Goal: Task Accomplishment & Management: Use online tool/utility

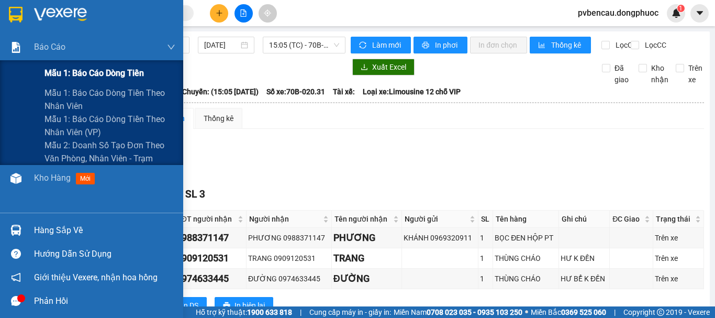
click at [83, 62] on div "Mẫu 1: Báo cáo dòng tiền" at bounding box center [110, 73] width 131 height 26
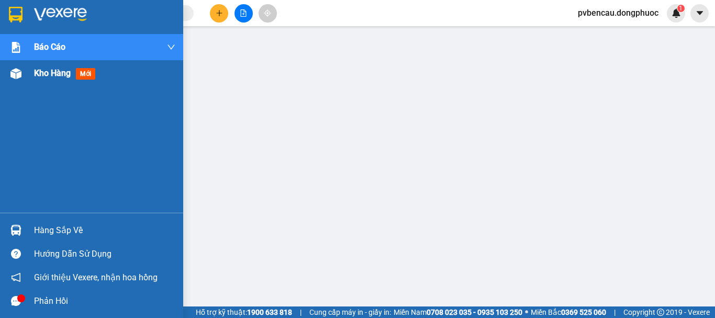
click at [28, 74] on div "Kho hàng mới" at bounding box center [91, 73] width 183 height 26
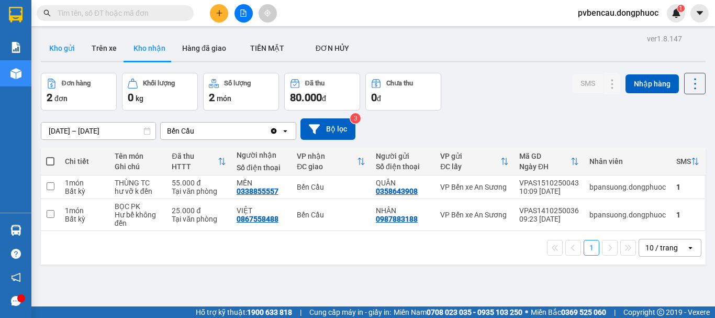
click at [58, 45] on button "Kho gửi" at bounding box center [62, 48] width 42 height 25
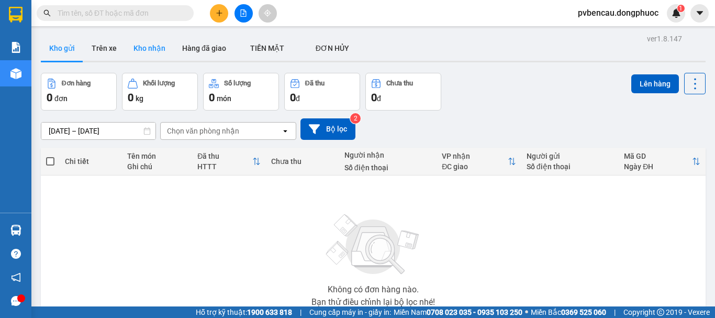
click at [152, 56] on button "Kho nhận" at bounding box center [149, 48] width 49 height 25
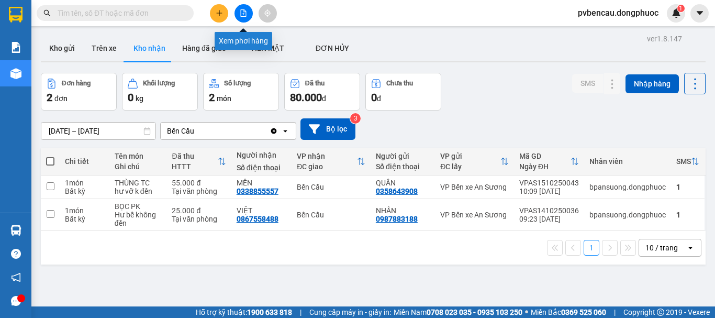
click at [250, 11] on button at bounding box center [244, 13] width 18 height 18
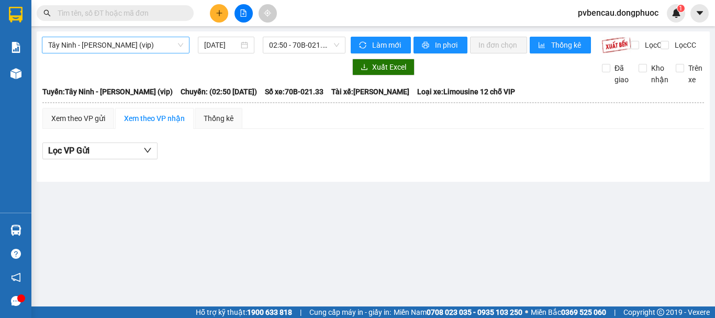
click at [131, 47] on span "Tây Ninh - [PERSON_NAME] (vip)" at bounding box center [115, 45] width 135 height 16
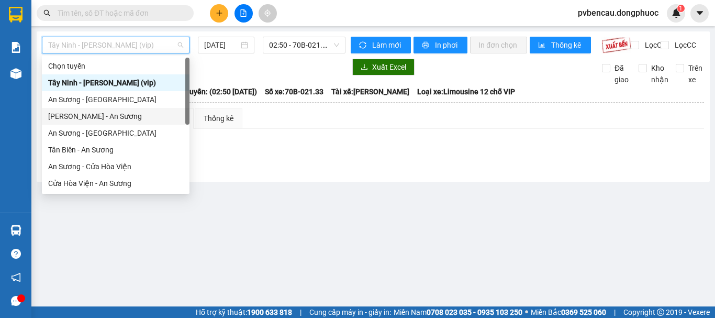
click at [97, 115] on div "[PERSON_NAME] - An Sương" at bounding box center [115, 116] width 135 height 12
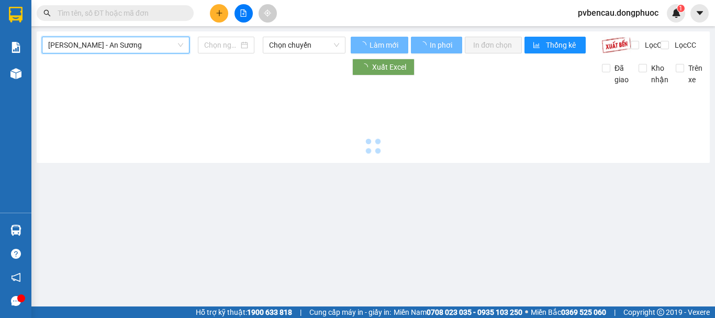
type input "[DATE]"
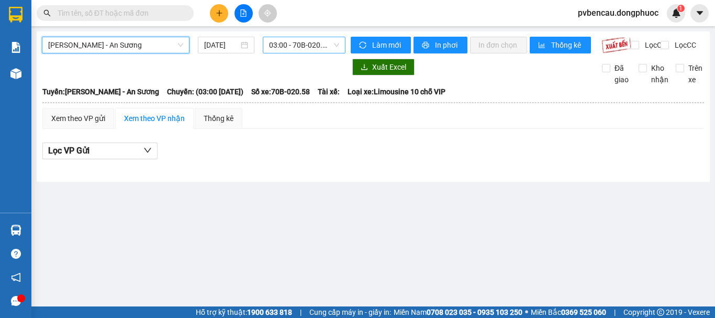
click at [297, 48] on span "03:00 - 70B-020.58" at bounding box center [304, 45] width 70 height 16
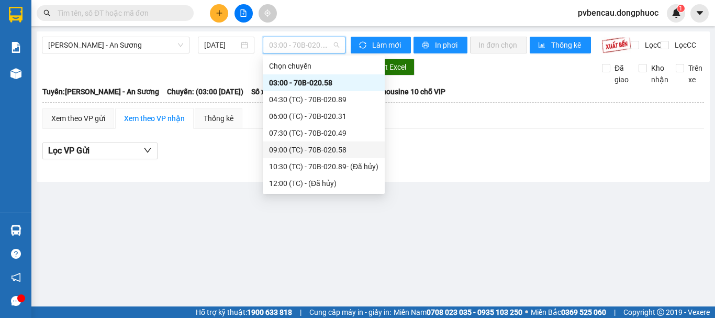
scroll to position [52, 0]
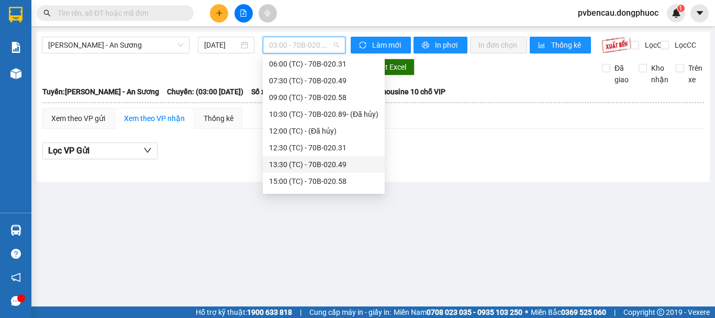
click at [330, 167] on div "13:30 (TC) - 70B-020.49" at bounding box center [323, 165] width 109 height 12
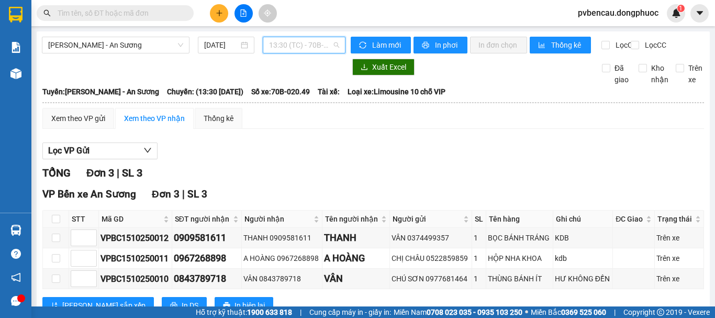
click at [293, 40] on span "13:30 (TC) - 70B-020.49" at bounding box center [304, 45] width 70 height 16
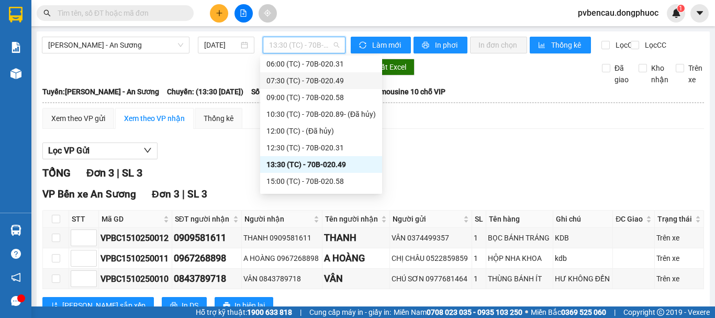
scroll to position [67, 0]
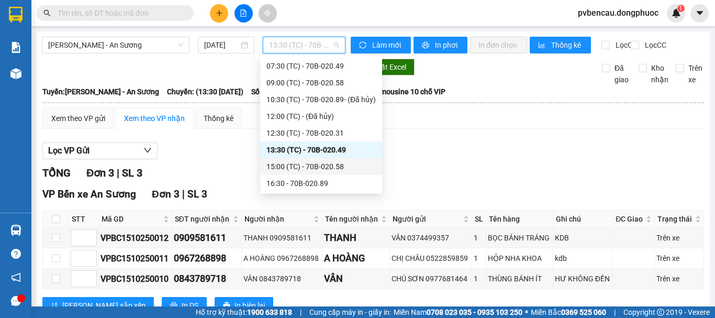
click at [323, 169] on div "15:00 (TC) - 70B-020.58" at bounding box center [321, 167] width 109 height 12
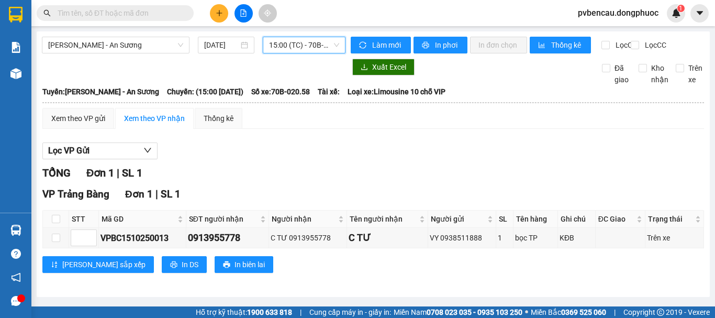
scroll to position [5, 0]
click at [56, 223] on input "checkbox" at bounding box center [56, 219] width 8 height 8
checkbox input "true"
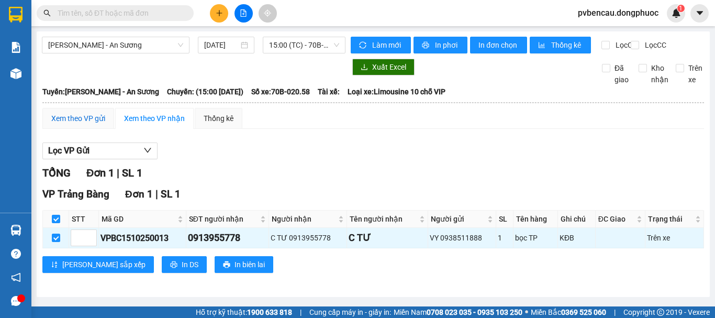
click at [73, 124] on div "Xem theo VP gửi" at bounding box center [78, 119] width 54 height 12
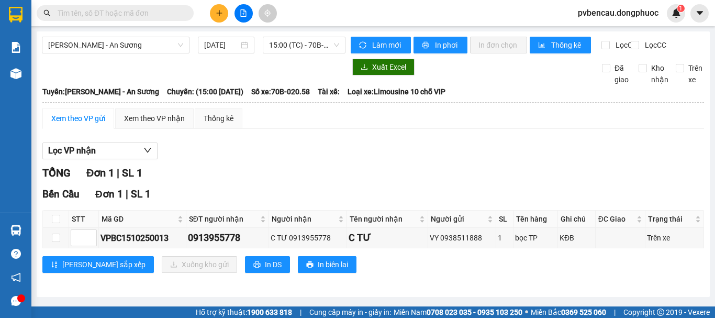
click at [68, 225] on th at bounding box center [56, 219] width 26 height 17
click at [53, 219] on th at bounding box center [56, 219] width 26 height 17
click at [56, 219] on input "checkbox" at bounding box center [56, 219] width 8 height 8
checkbox input "true"
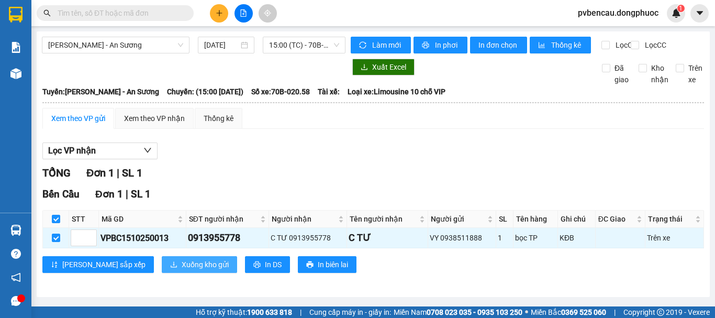
click at [182, 267] on span "Xuống kho gửi" at bounding box center [205, 265] width 47 height 12
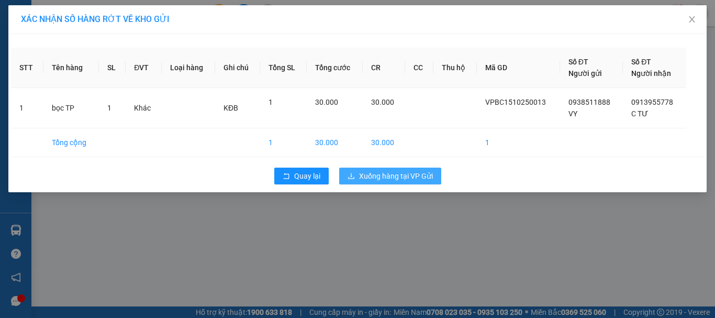
click at [400, 175] on span "Xuống hàng tại VP Gửi" at bounding box center [396, 176] width 74 height 12
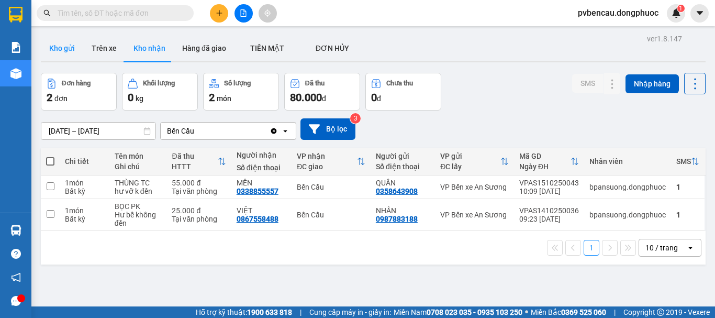
click at [69, 52] on button "Kho gửi" at bounding box center [62, 48] width 42 height 25
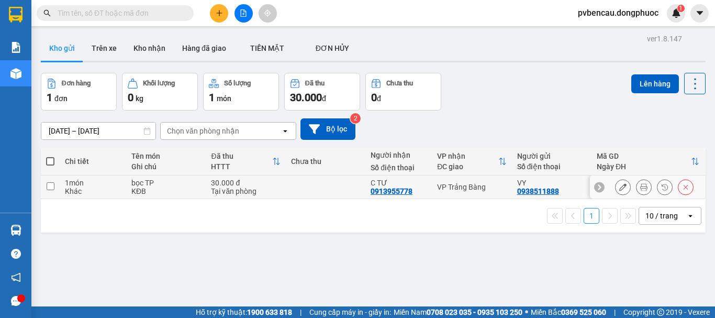
click at [151, 186] on div "bọc TP" at bounding box center [165, 183] width 69 height 8
checkbox input "true"
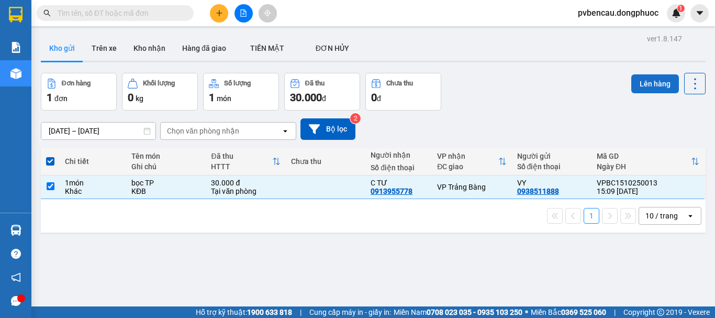
click at [655, 84] on button "Lên hàng" at bounding box center [656, 83] width 48 height 19
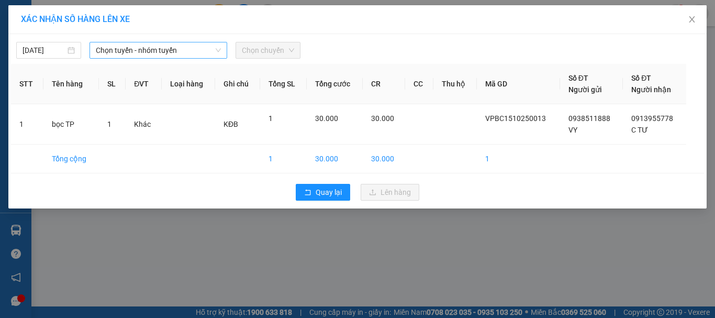
click at [120, 51] on span "Chọn tuyến - nhóm tuyến" at bounding box center [158, 50] width 125 height 16
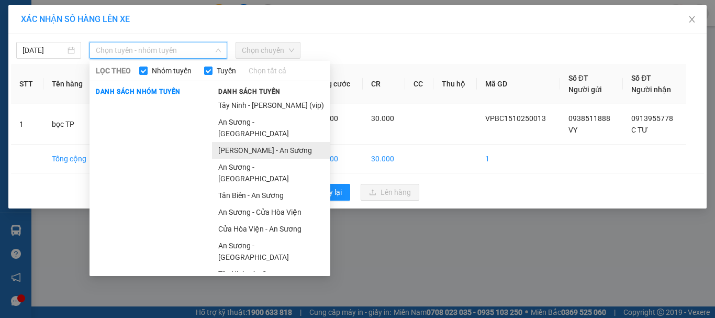
click at [249, 142] on li "[PERSON_NAME] - An Sương" at bounding box center [271, 150] width 118 height 17
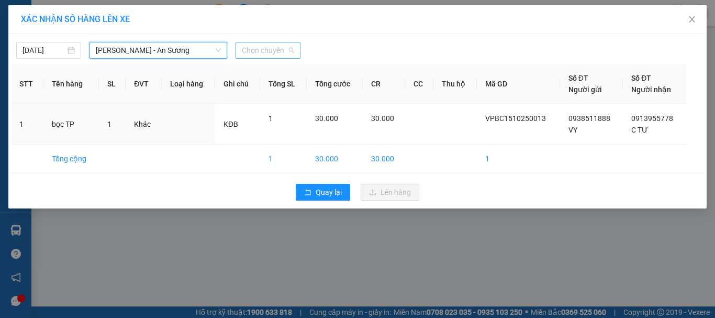
click at [267, 49] on span "Chọn chuyến" at bounding box center [268, 50] width 52 height 16
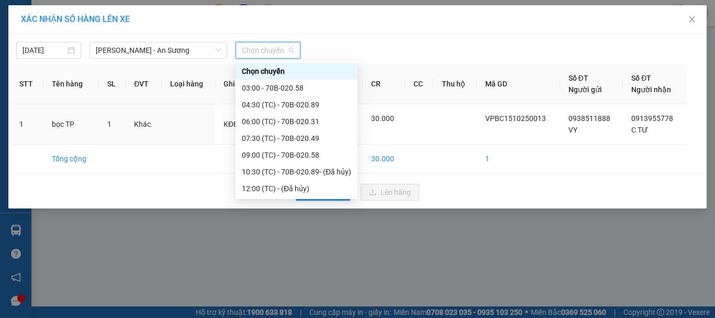
scroll to position [67, 0]
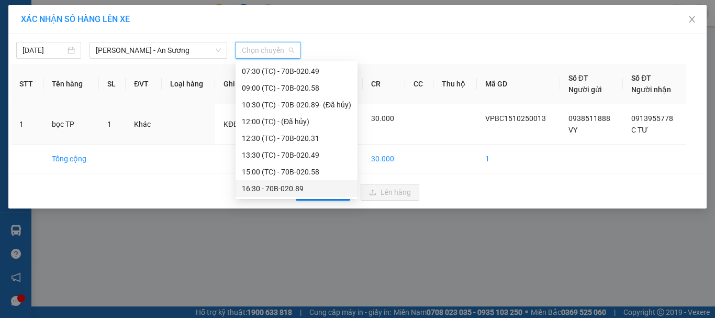
click at [280, 185] on div "16:30 - 70B-020.89" at bounding box center [296, 189] width 109 height 12
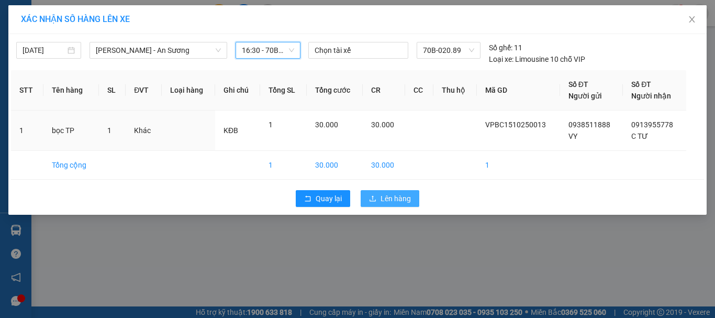
click at [377, 195] on button "Lên hàng" at bounding box center [390, 198] width 59 height 17
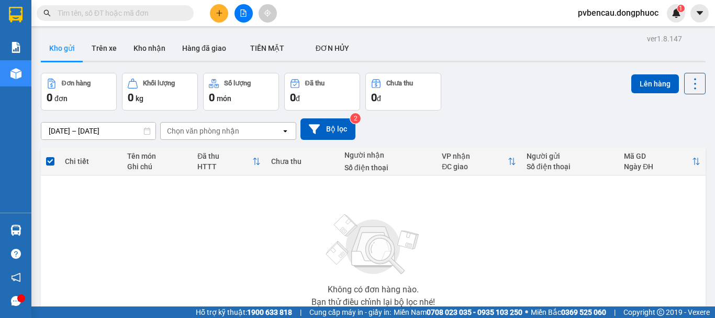
click at [220, 14] on icon "plus" at bounding box center [219, 12] width 7 height 7
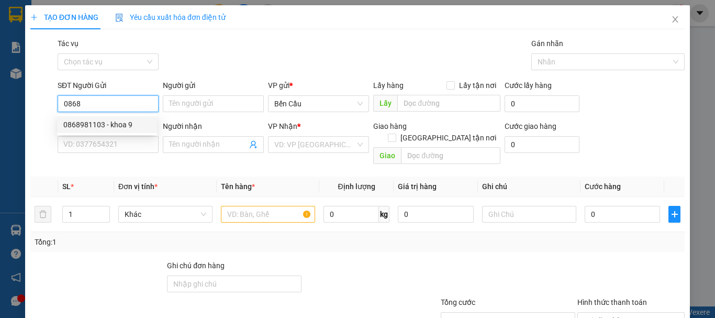
click at [108, 121] on div "0868981103 - khoa 9" at bounding box center [106, 125] width 87 height 12
type input "0868981103"
type input "khoa 9"
type input "0707197001"
type input "LB ANZ"
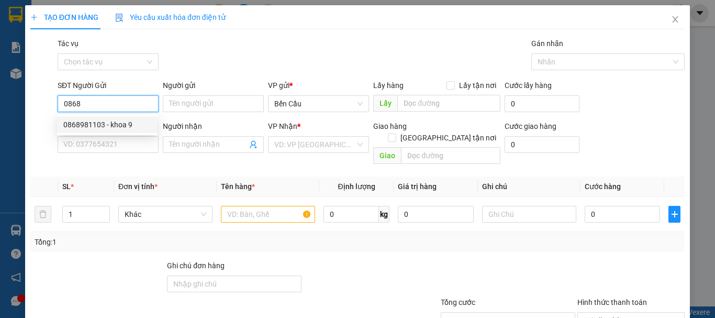
type input "Kdb"
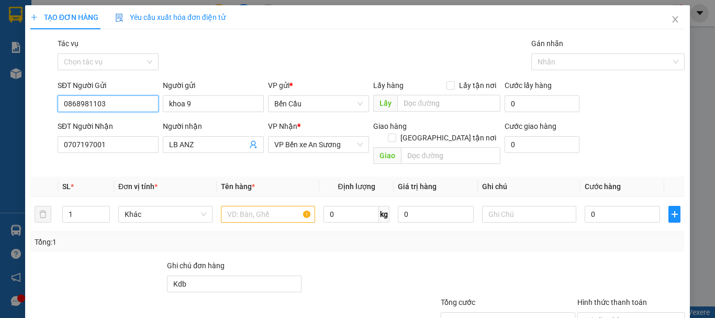
type input "30.000"
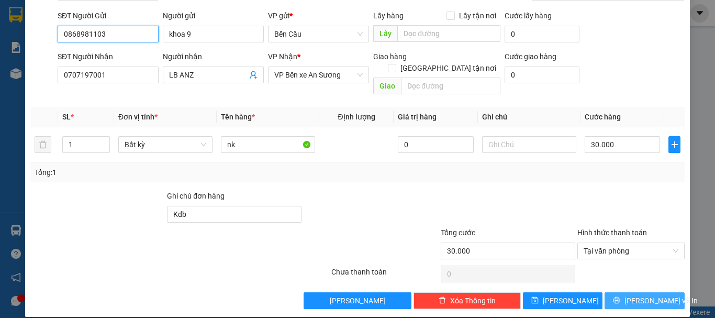
type input "0868981103"
click at [625, 292] on button "[PERSON_NAME] và In" at bounding box center [645, 300] width 80 height 17
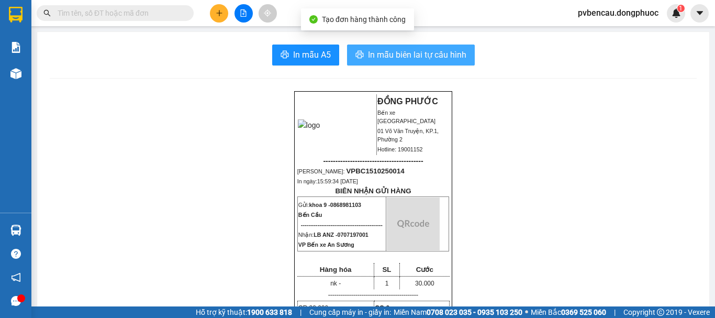
click at [416, 46] on button "In mẫu biên lai tự cấu hình" at bounding box center [411, 55] width 128 height 21
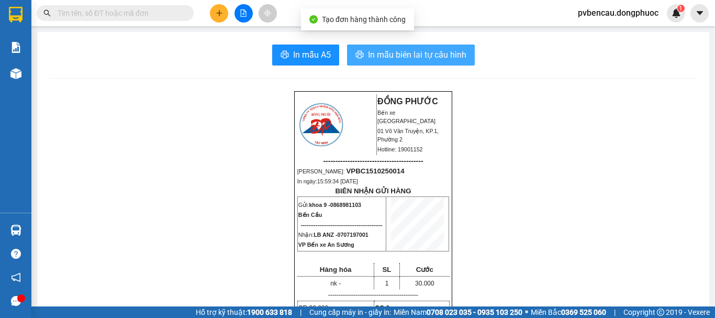
click at [416, 50] on span "In mẫu biên lai tự cấu hình" at bounding box center [417, 54] width 98 height 13
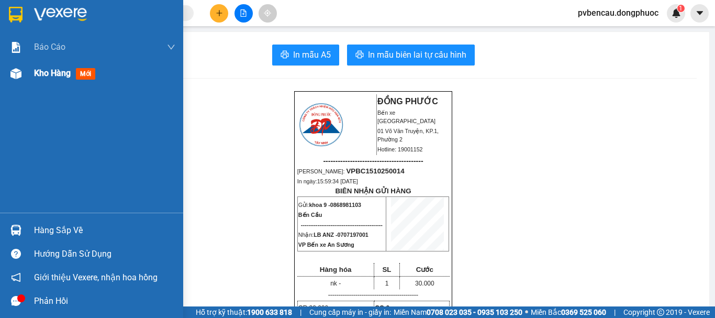
click at [26, 72] on div "Kho hàng mới" at bounding box center [91, 73] width 183 height 26
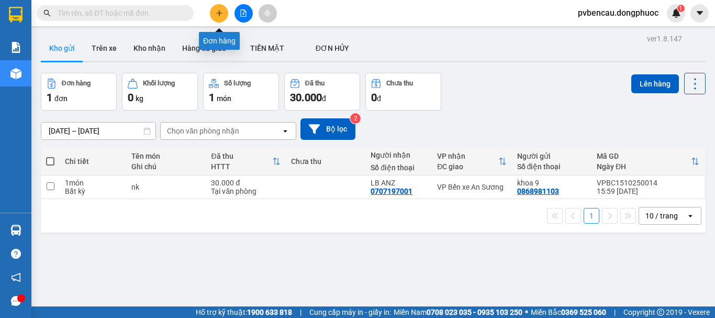
click at [215, 11] on button at bounding box center [219, 13] width 18 height 18
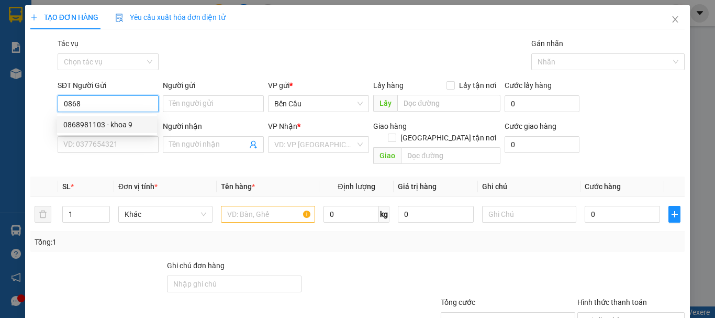
click at [107, 123] on div "0868981103 - khoa 9" at bounding box center [106, 125] width 87 height 12
type input "0868981103"
type input "khoa 9"
type input "0707197001"
type input "LB ANZ"
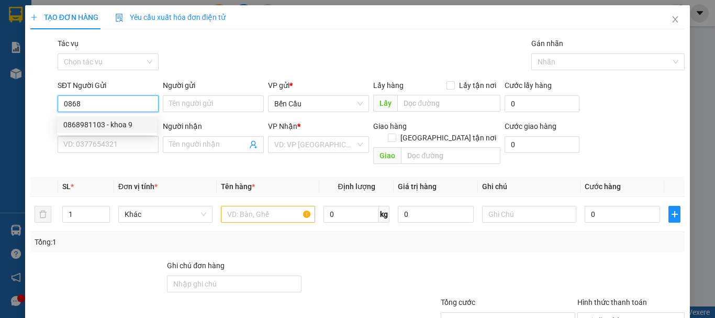
type input "Kdb"
type input "30.000"
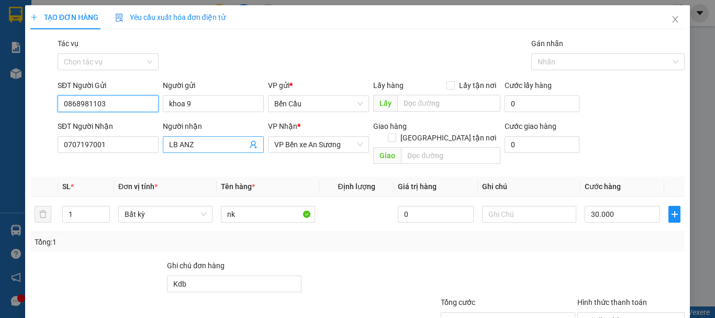
type input "0868981103"
click at [253, 146] on icon "user-add" at bounding box center [253, 144] width 8 height 8
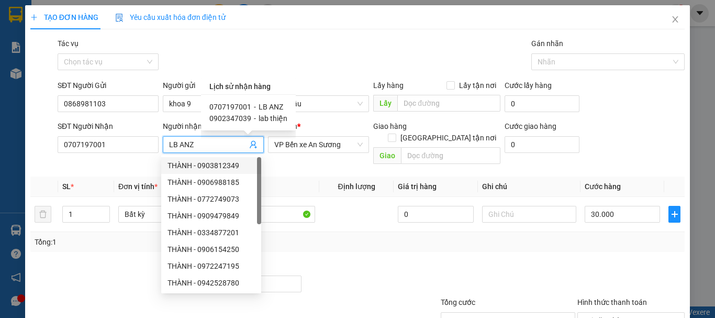
click at [254, 120] on span "-" at bounding box center [255, 118] width 2 height 8
type input "0902347039"
type input "lab thiện"
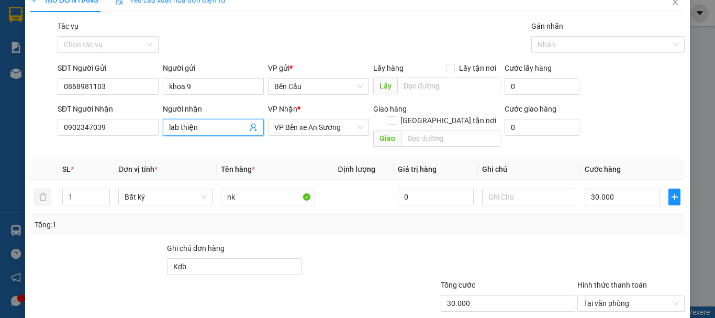
scroll to position [70, 0]
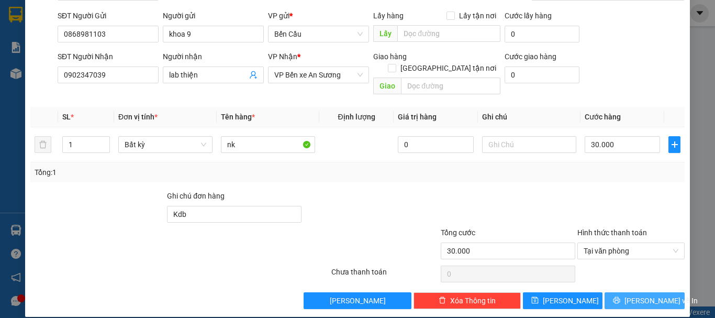
click at [639, 295] on span "[PERSON_NAME] và In" at bounding box center [661, 301] width 73 height 12
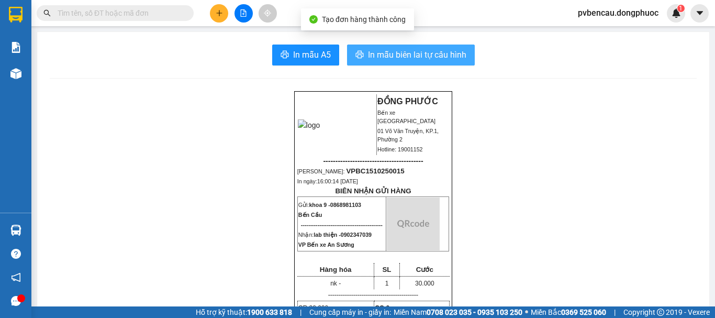
click at [410, 59] on span "In mẫu biên lai tự cấu hình" at bounding box center [417, 54] width 98 height 13
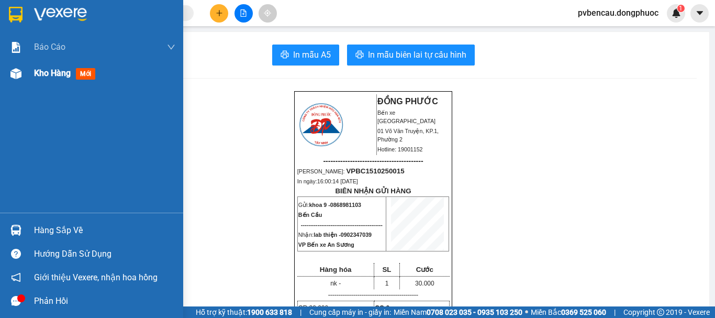
click at [23, 76] on div at bounding box center [16, 73] width 18 height 18
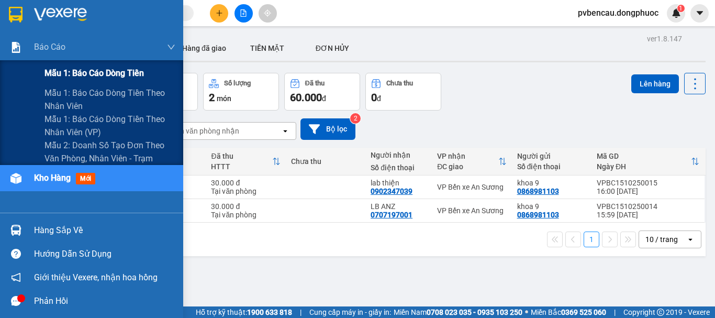
click at [110, 77] on span "Mẫu 1: Báo cáo dòng tiền" at bounding box center [94, 73] width 99 height 13
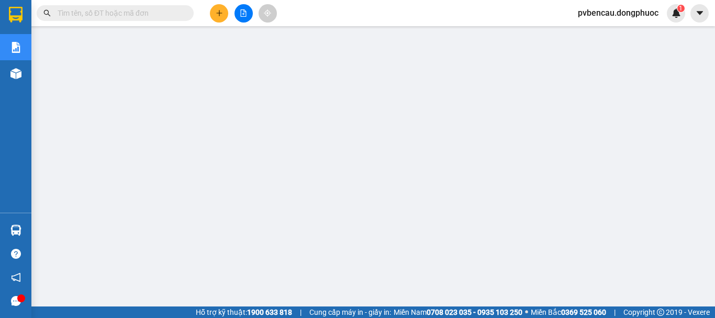
scroll to position [52, 0]
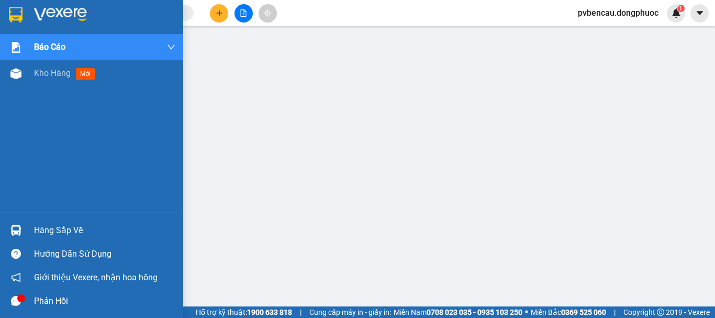
click at [32, 235] on div "Hàng sắp về" at bounding box center [91, 230] width 183 height 24
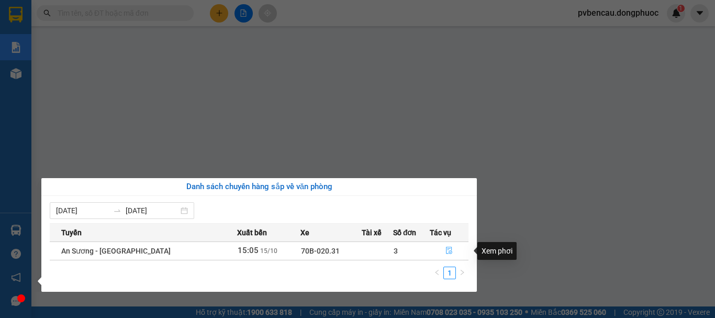
click at [446, 250] on icon "file-done" at bounding box center [449, 250] width 7 height 7
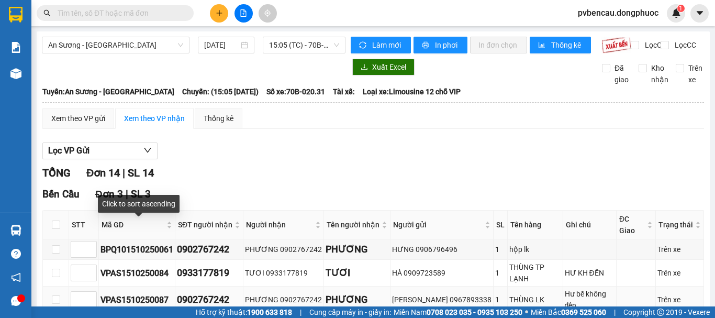
scroll to position [105, 0]
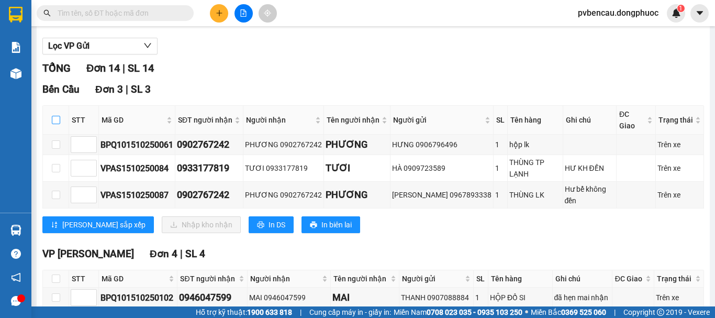
click at [55, 124] on input "checkbox" at bounding box center [56, 120] width 8 height 8
checkbox input "true"
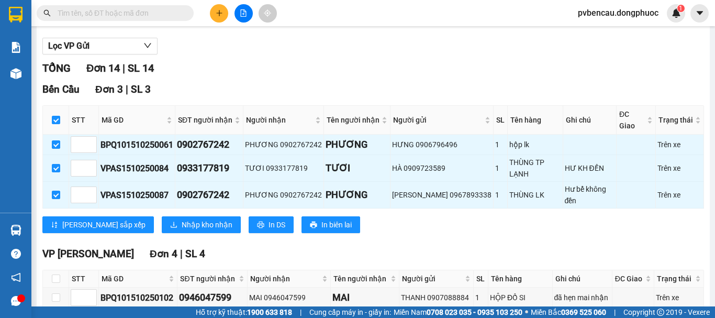
click at [190, 74] on div "TỔNG Đơn 14 | SL 14" at bounding box center [373, 68] width 662 height 16
click at [182, 219] on span "Nhập kho nhận" at bounding box center [207, 225] width 51 height 12
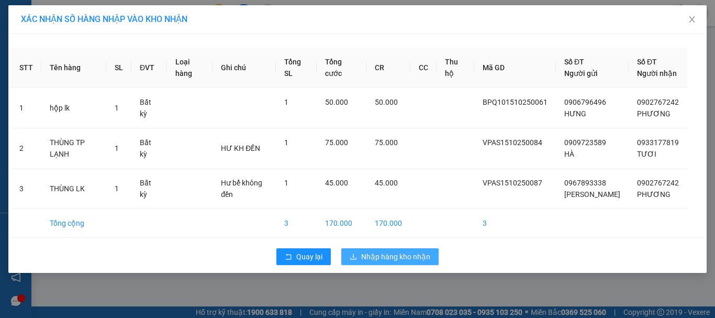
click at [387, 257] on span "Nhập hàng kho nhận" at bounding box center [395, 257] width 69 height 12
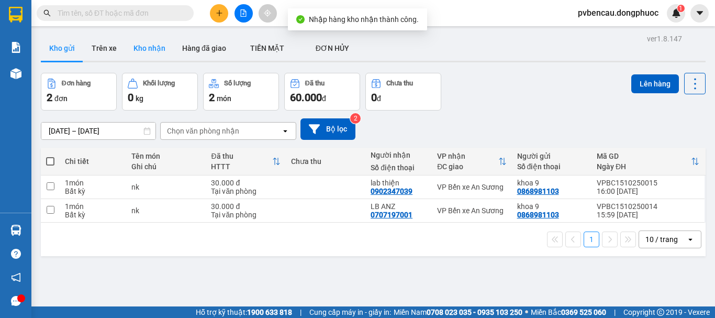
click at [138, 41] on button "Kho nhận" at bounding box center [149, 48] width 49 height 25
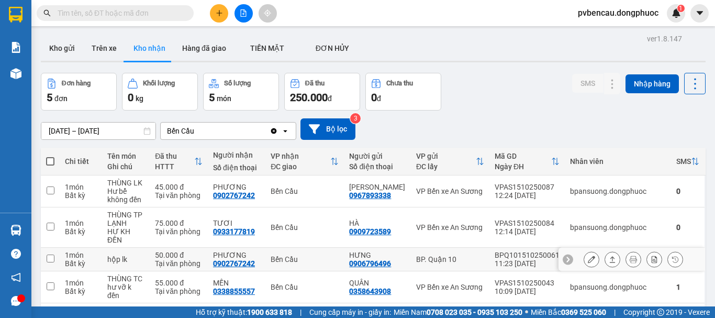
scroll to position [52, 0]
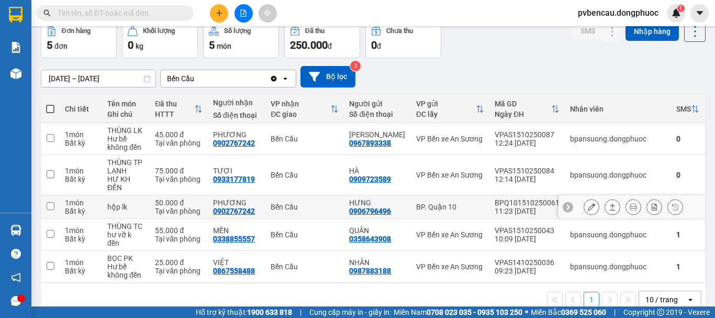
click at [150, 202] on td "hộp lk" at bounding box center [126, 207] width 48 height 24
checkbox input "true"
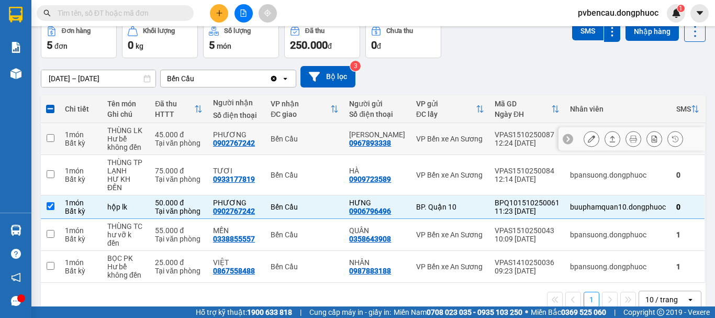
click at [189, 137] on div "45.000 đ" at bounding box center [179, 134] width 48 height 8
checkbox input "true"
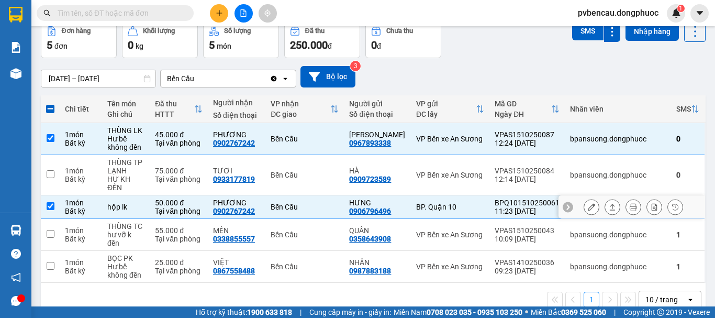
drag, startPoint x: 164, startPoint y: 200, endPoint x: 162, endPoint y: 157, distance: 43.0
click at [163, 207] on div "Tại văn phòng" at bounding box center [179, 211] width 48 height 8
checkbox input "false"
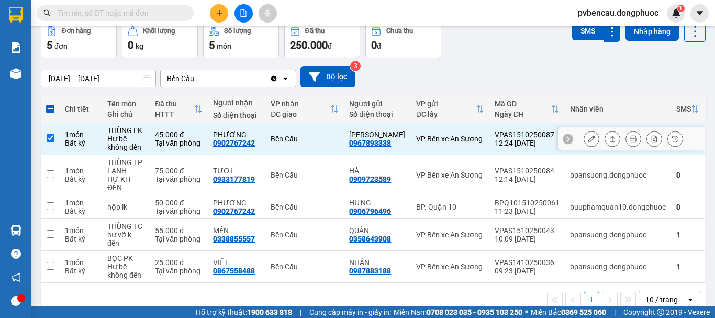
click at [167, 139] on div "Tại văn phòng" at bounding box center [179, 143] width 48 height 8
checkbox input "false"
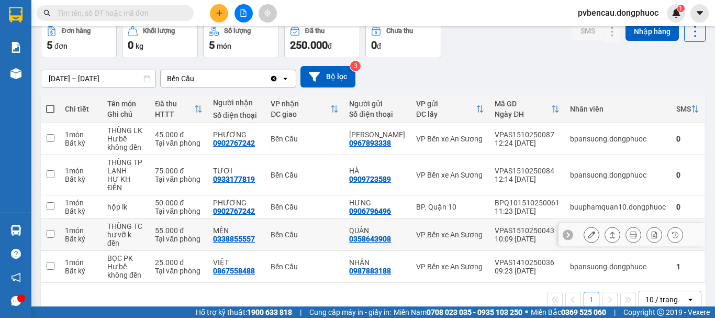
click at [156, 219] on td "55.000 đ Tại văn phòng" at bounding box center [179, 235] width 58 height 32
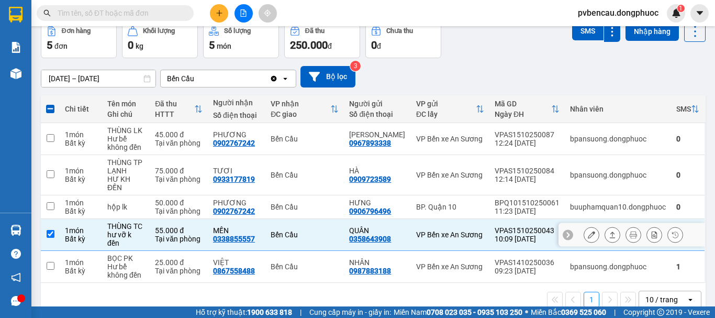
click at [609, 231] on icon at bounding box center [612, 234] width 7 height 7
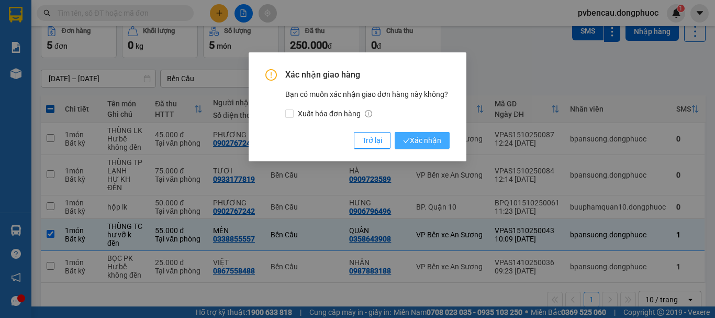
click at [414, 137] on span "Xác nhận" at bounding box center [422, 141] width 38 height 12
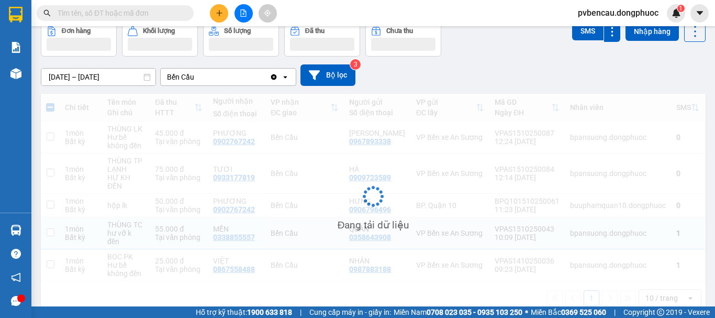
checkbox input "false"
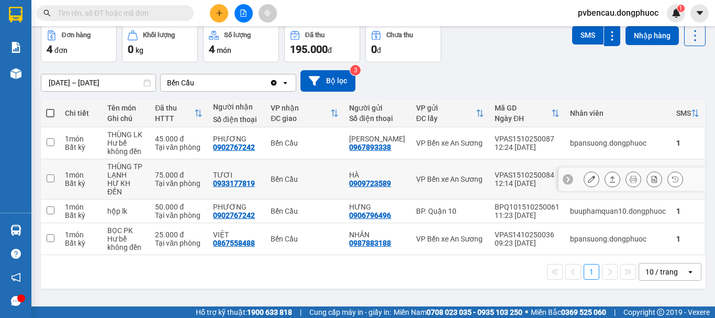
drag, startPoint x: 141, startPoint y: 171, endPoint x: 201, endPoint y: 176, distance: 59.9
click at [140, 171] on div "THÙNG TP LẠNH" at bounding box center [125, 170] width 37 height 17
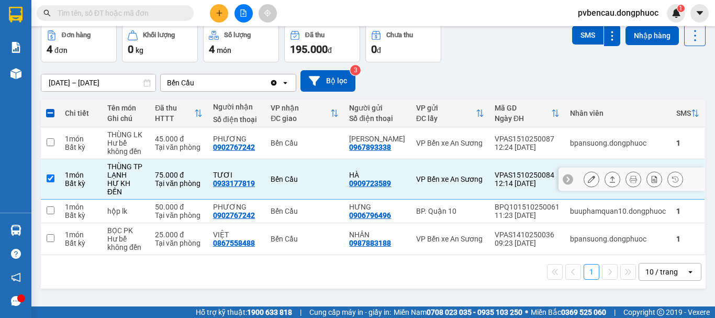
click at [132, 173] on div "THÙNG TP LẠNH" at bounding box center [125, 170] width 37 height 17
checkbox input "false"
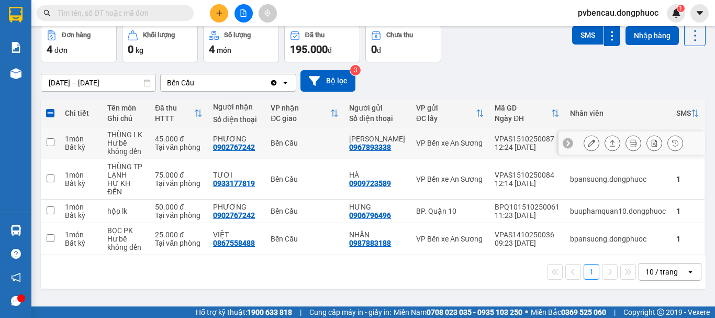
click at [150, 137] on td "THÙNG LK Hư bể không đền" at bounding box center [126, 143] width 48 height 32
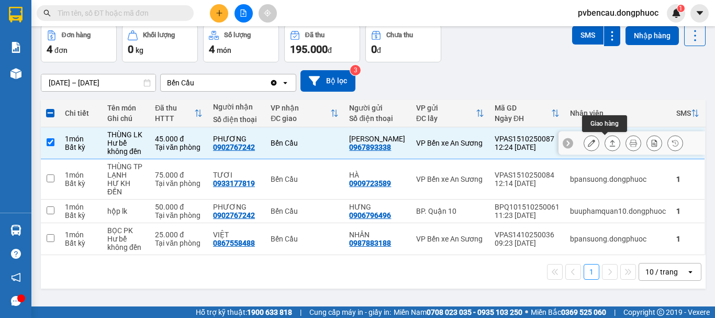
click at [609, 142] on icon at bounding box center [612, 142] width 7 height 7
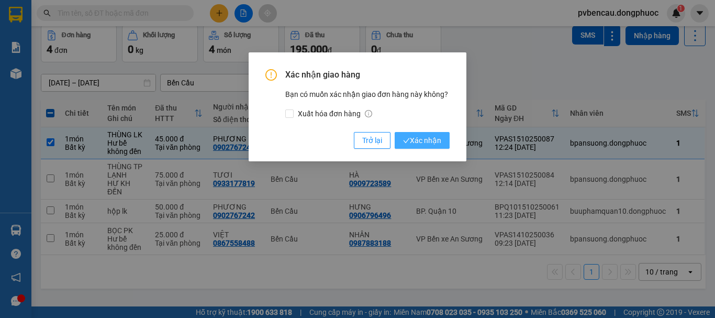
click at [421, 136] on span "Xác nhận" at bounding box center [422, 141] width 38 height 12
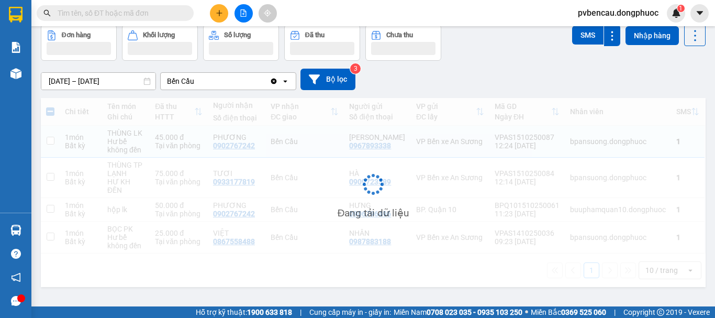
checkbox input "false"
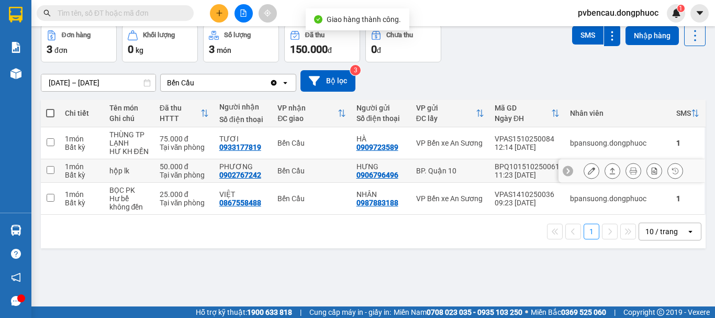
click at [150, 169] on td "hộp lk" at bounding box center [129, 171] width 50 height 24
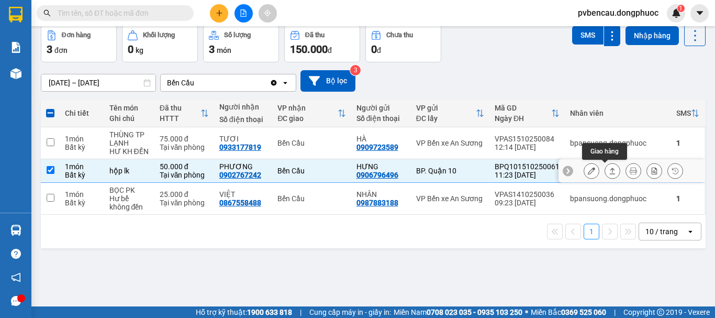
click at [609, 170] on icon at bounding box center [612, 170] width 7 height 7
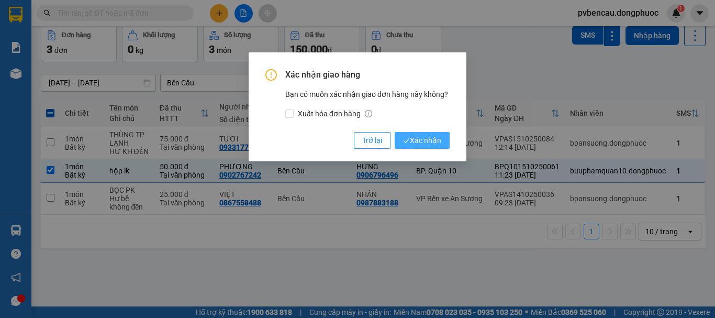
click at [415, 133] on button "Xác nhận" at bounding box center [422, 140] width 55 height 17
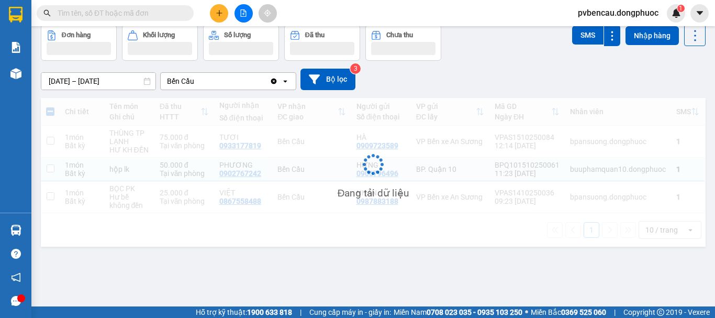
checkbox input "false"
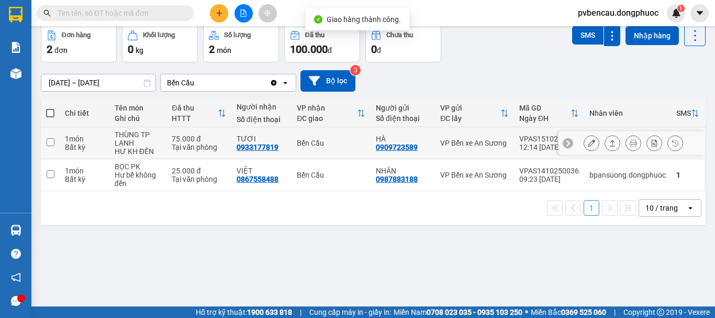
click at [99, 143] on div "Bất kỳ" at bounding box center [84, 147] width 39 height 8
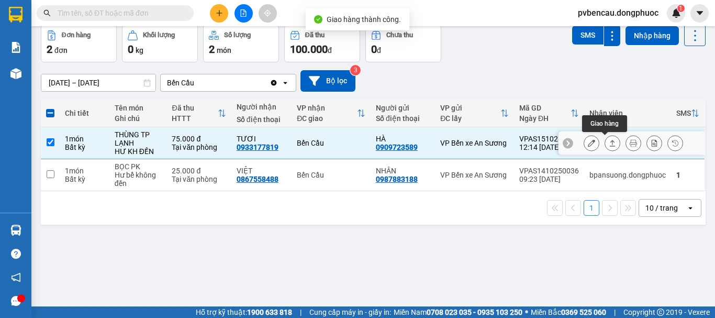
click at [608, 145] on button at bounding box center [612, 143] width 15 height 18
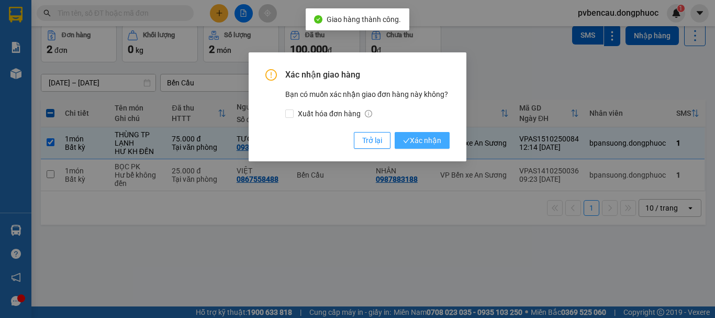
click at [428, 137] on span "Xác nhận" at bounding box center [422, 141] width 38 height 12
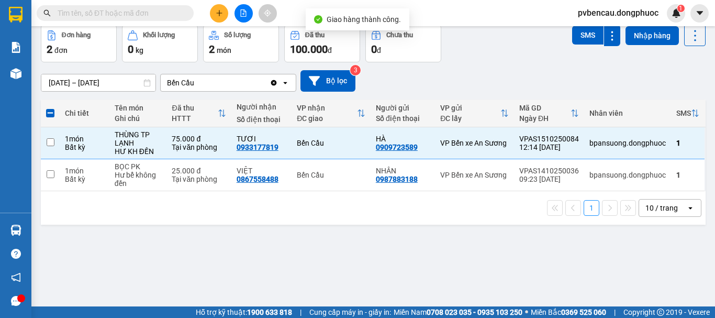
checkbox input "false"
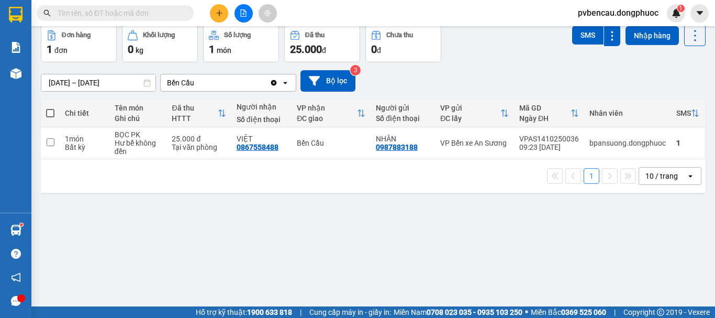
click at [153, 219] on div "ver 1.8.147 Kho gửi Trên xe Kho nhận Hàng đã giao TIỀN MẶT ĐƠN HỦY Đơn hàng 1…" at bounding box center [373, 142] width 673 height 318
click at [138, 228] on div "ver 1.8.147 Kho gửi Trên xe Kho nhận Hàng đã giao TIỀN MẶT ĐƠN HỦY Đơn hàng 1…" at bounding box center [373, 142] width 673 height 318
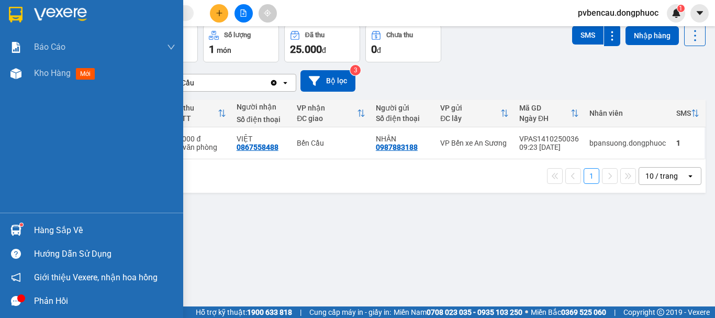
click at [15, 225] on img at bounding box center [15, 230] width 11 height 11
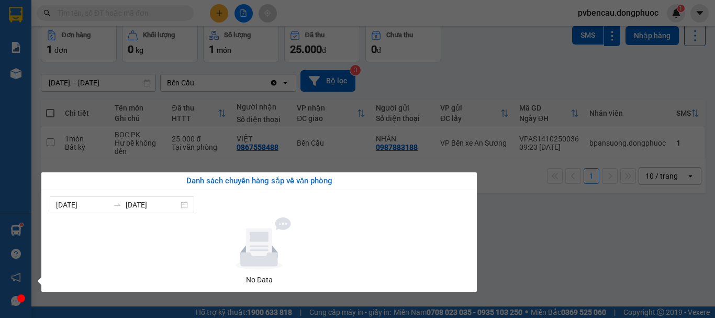
click at [485, 249] on section "Kết quả tìm kiếm ( 0 ) Bộ lọc No Data pvbencau.dongphuoc 1 Báo cáo Mẫu 1: Báo c…" at bounding box center [357, 159] width 715 height 318
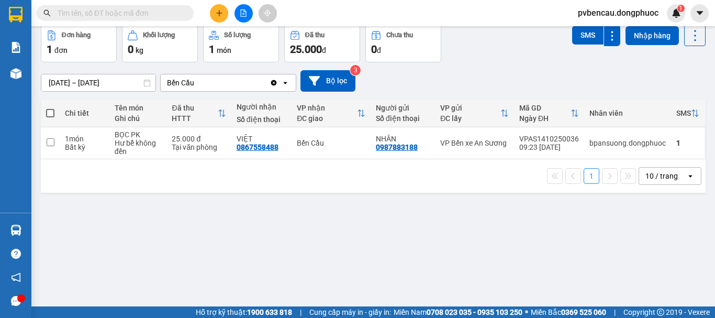
drag, startPoint x: 193, startPoint y: 245, endPoint x: 197, endPoint y: 242, distance: 5.7
click at [194, 243] on div "ver 1.8.147 Kho gửi Trên xe Kho nhận Hàng đã giao TIỀN MẶT ĐƠN HỦY Đơn hàng 1…" at bounding box center [373, 142] width 673 height 318
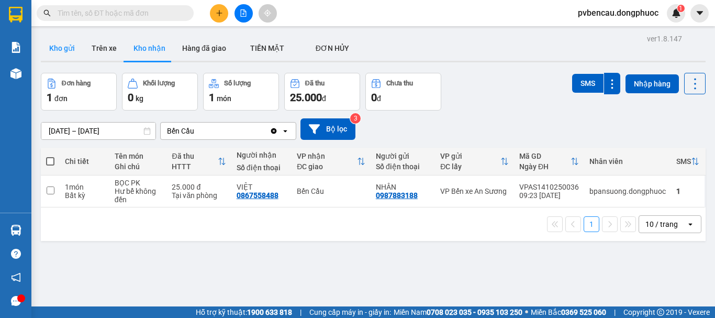
click at [70, 47] on button "Kho gửi" at bounding box center [62, 48] width 42 height 25
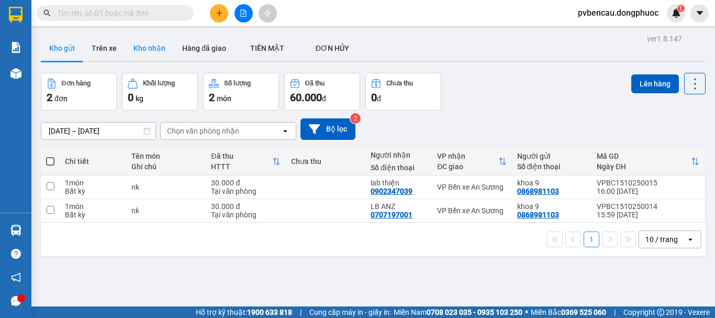
click at [151, 53] on button "Kho nhận" at bounding box center [149, 48] width 49 height 25
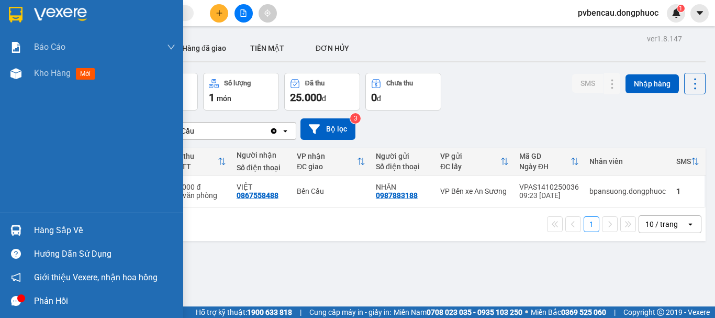
drag, startPoint x: 32, startPoint y: 224, endPoint x: 64, endPoint y: 230, distance: 32.5
click at [36, 224] on div "Hàng sắp về" at bounding box center [91, 230] width 183 height 24
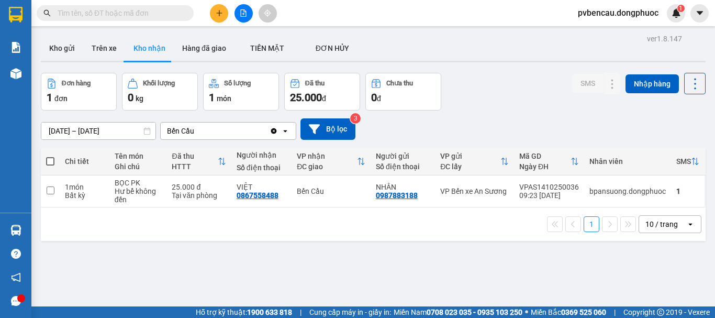
click at [529, 267] on section "Kết quả tìm kiếm ( 0 ) Bộ lọc No Data pvbencau.dongphuoc 1 Báo cáo Mẫu 1: Báo c…" at bounding box center [357, 159] width 715 height 318
